Goal: Task Accomplishment & Management: Manage account settings

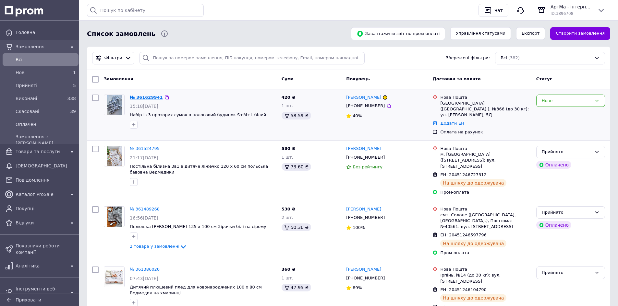
click at [149, 98] on link "№ 361629941" at bounding box center [146, 97] width 33 height 5
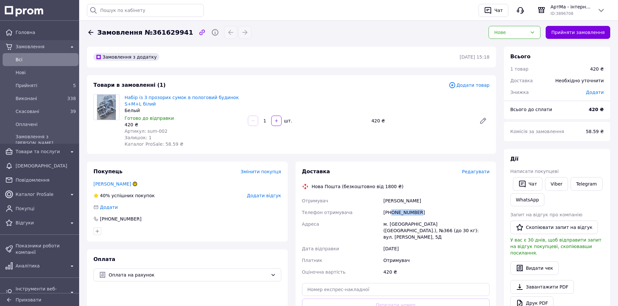
drag, startPoint x: 419, startPoint y: 214, endPoint x: 391, endPoint y: 213, distance: 27.3
click at [391, 213] on div "[PHONE_NUMBER]" at bounding box center [436, 213] width 109 height 12
copy div "0977940778"
click at [527, 30] on div "Нове" at bounding box center [510, 32] width 33 height 7
click at [520, 43] on li "Прийнято" at bounding box center [514, 46] width 51 height 12
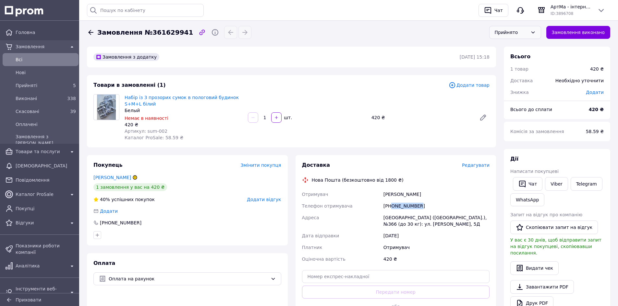
click at [39, 54] on link "Всi" at bounding box center [40, 59] width 81 height 13
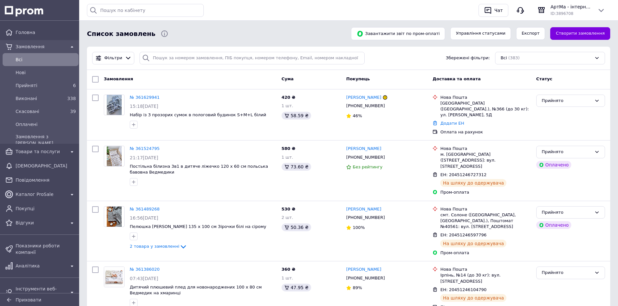
click at [39, 54] on link "Всi" at bounding box center [40, 59] width 81 height 13
click at [42, 59] on span "Всi" at bounding box center [46, 59] width 60 height 6
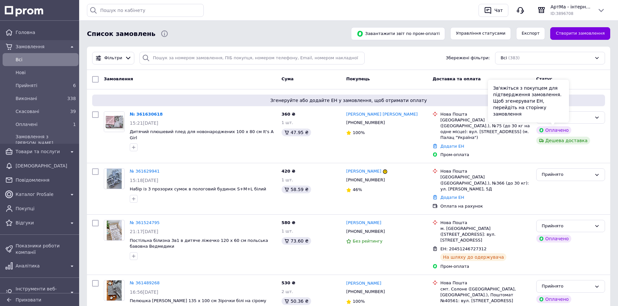
click at [564, 116] on div "Зв'яжіться з покупцем для підтвердження замовлення. Щоб згенерувати ЕН, перейді…" at bounding box center [528, 101] width 81 height 43
click at [578, 118] on div "Оплачено" at bounding box center [567, 117] width 50 height 7
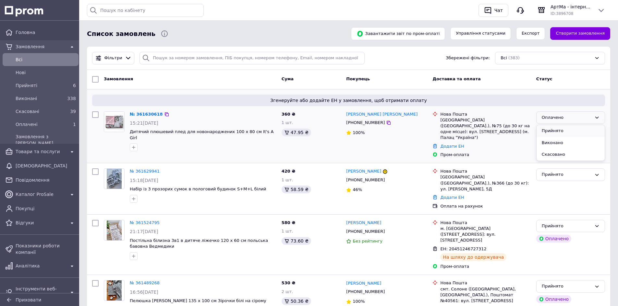
click at [570, 132] on li "Прийнято" at bounding box center [570, 131] width 68 height 12
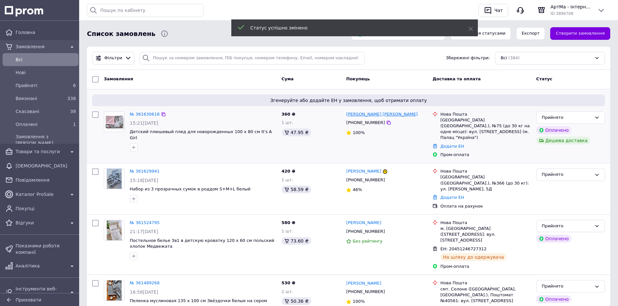
click at [373, 115] on link "Катерина Катерина" at bounding box center [381, 115] width 71 height 6
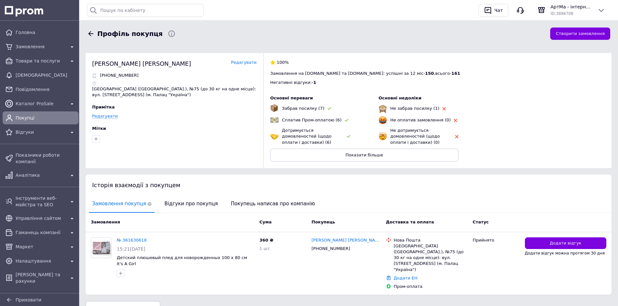
click at [248, 62] on link "Редагувати" at bounding box center [244, 63] width 26 height 6
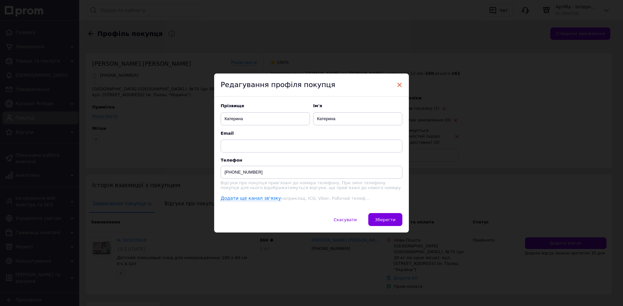
click at [401, 83] on span "×" at bounding box center [399, 84] width 6 height 11
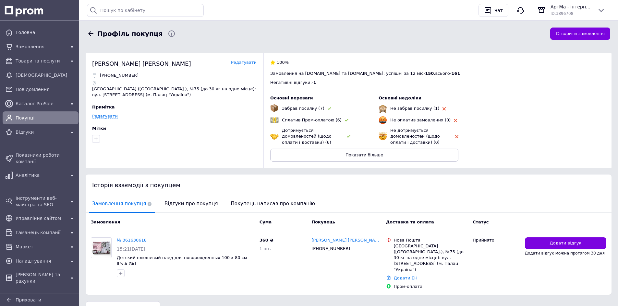
click at [248, 60] on link "Редагувати" at bounding box center [244, 63] width 26 height 6
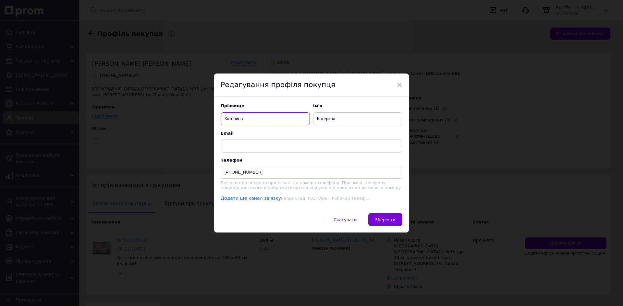
drag, startPoint x: 253, startPoint y: 118, endPoint x: 157, endPoint y: 121, distance: 95.7
click at [169, 120] on div "× Редагування профіля покупця Прізвище Катерина Ім'я Катерина Email Телефон +38…" at bounding box center [311, 153] width 623 height 306
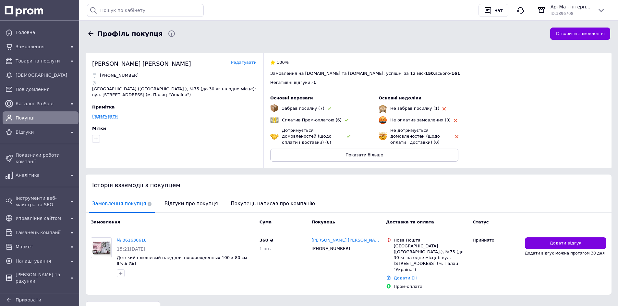
click at [242, 64] on link "Редагувати" at bounding box center [244, 63] width 26 height 6
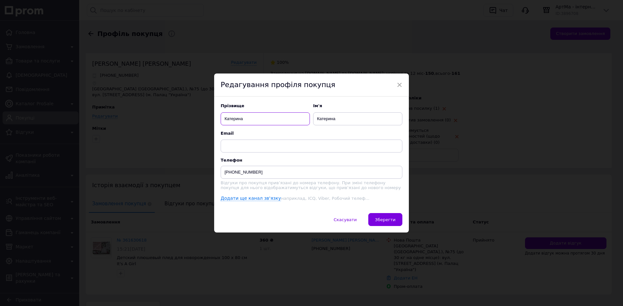
click at [235, 116] on input "Катерина" at bounding box center [265, 119] width 89 height 13
type input "Малишева"
click at [383, 226] on button "Зберегти" at bounding box center [385, 219] width 34 height 13
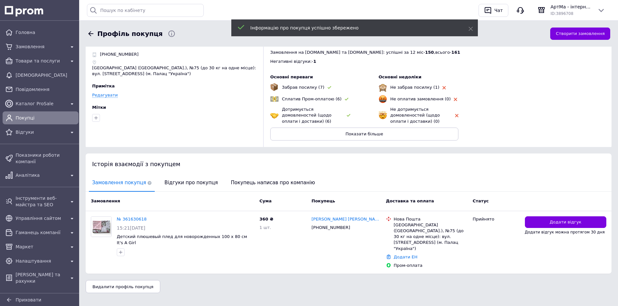
scroll to position [22, 0]
click at [88, 34] on icon at bounding box center [91, 34] width 8 height 8
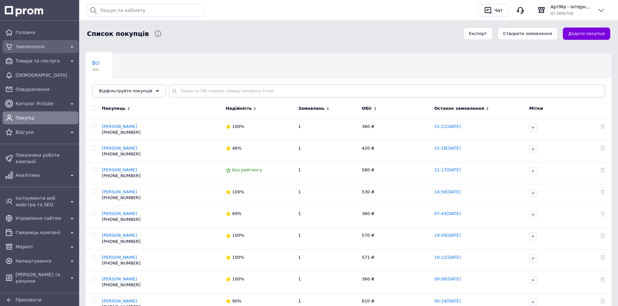
click at [42, 48] on span "Замовлення" at bounding box center [41, 46] width 50 height 6
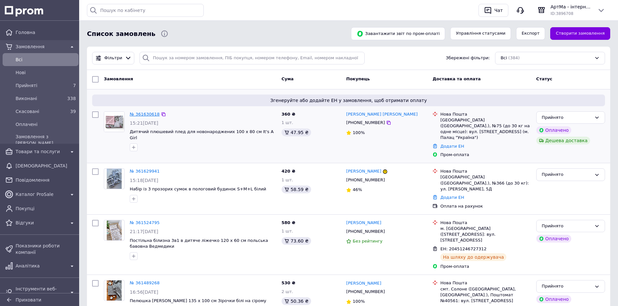
click at [142, 117] on link "№ 361630618" at bounding box center [145, 114] width 30 height 5
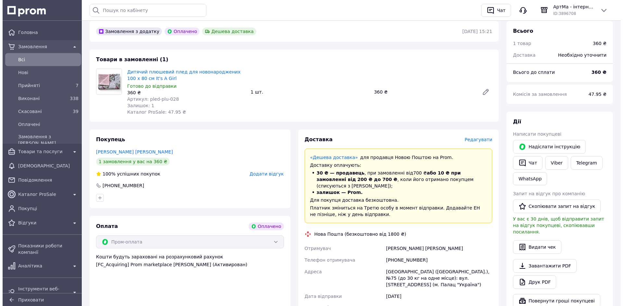
scroll to position [115, 0]
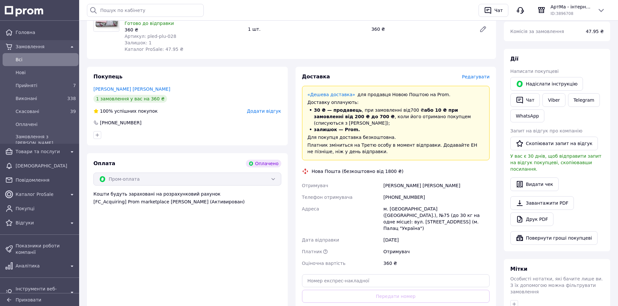
click at [469, 79] on span "Редагувати" at bounding box center [476, 76] width 28 height 5
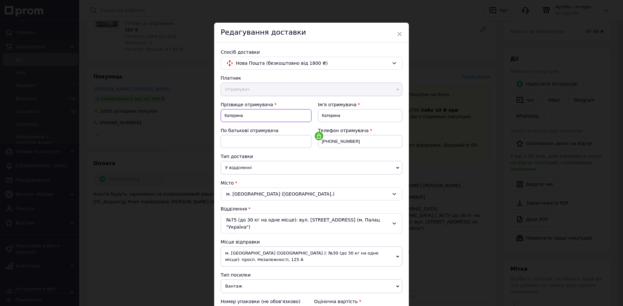
click at [267, 116] on input "Катерина" at bounding box center [266, 115] width 91 height 13
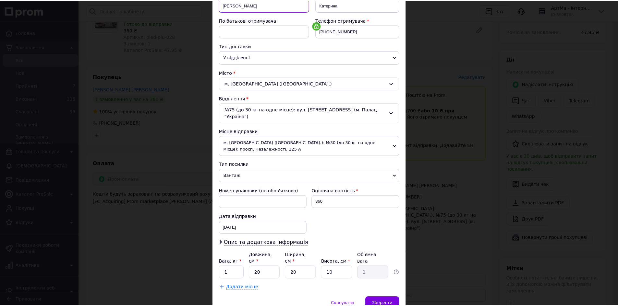
scroll to position [138, 0]
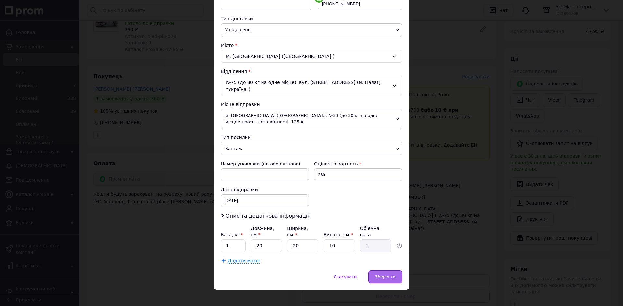
type input "Малишева"
click at [384, 275] on span "Зберегти" at bounding box center [385, 277] width 20 height 5
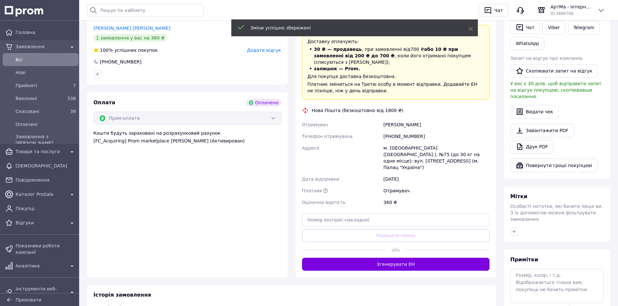
scroll to position [180, 0]
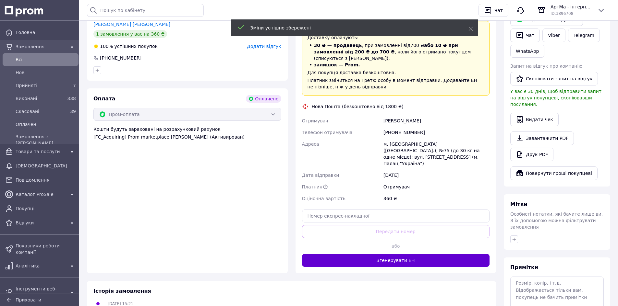
click at [411, 254] on button "Згенерувати ЕН" at bounding box center [396, 260] width 188 height 13
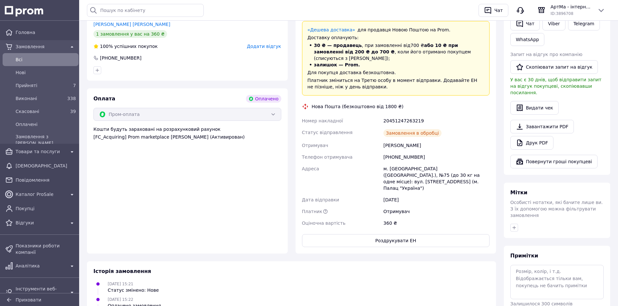
click at [402, 115] on div "20451247263219" at bounding box center [436, 121] width 109 height 12
copy div "20451247263219"
